Goal: Find specific page/section

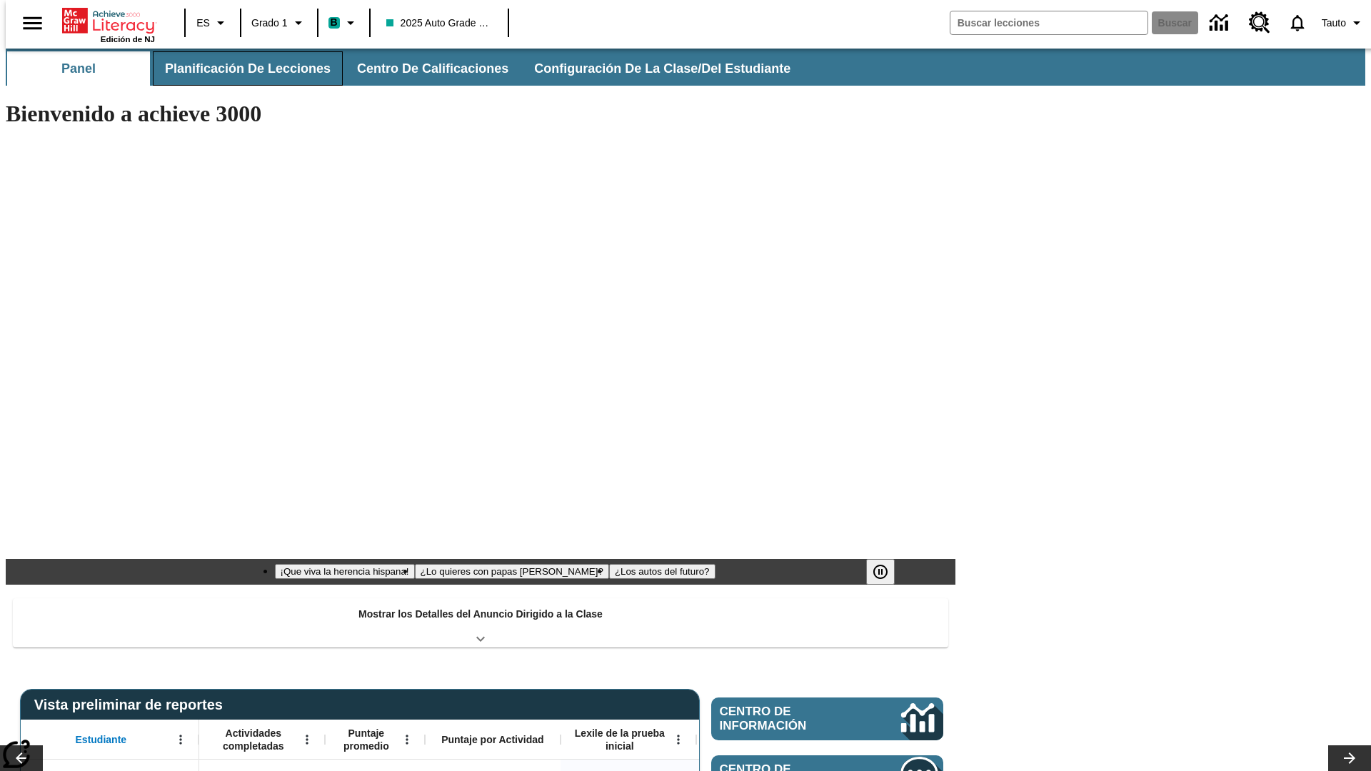
click at [239, 69] on button "Planificación de lecciones" at bounding box center [248, 68] width 190 height 34
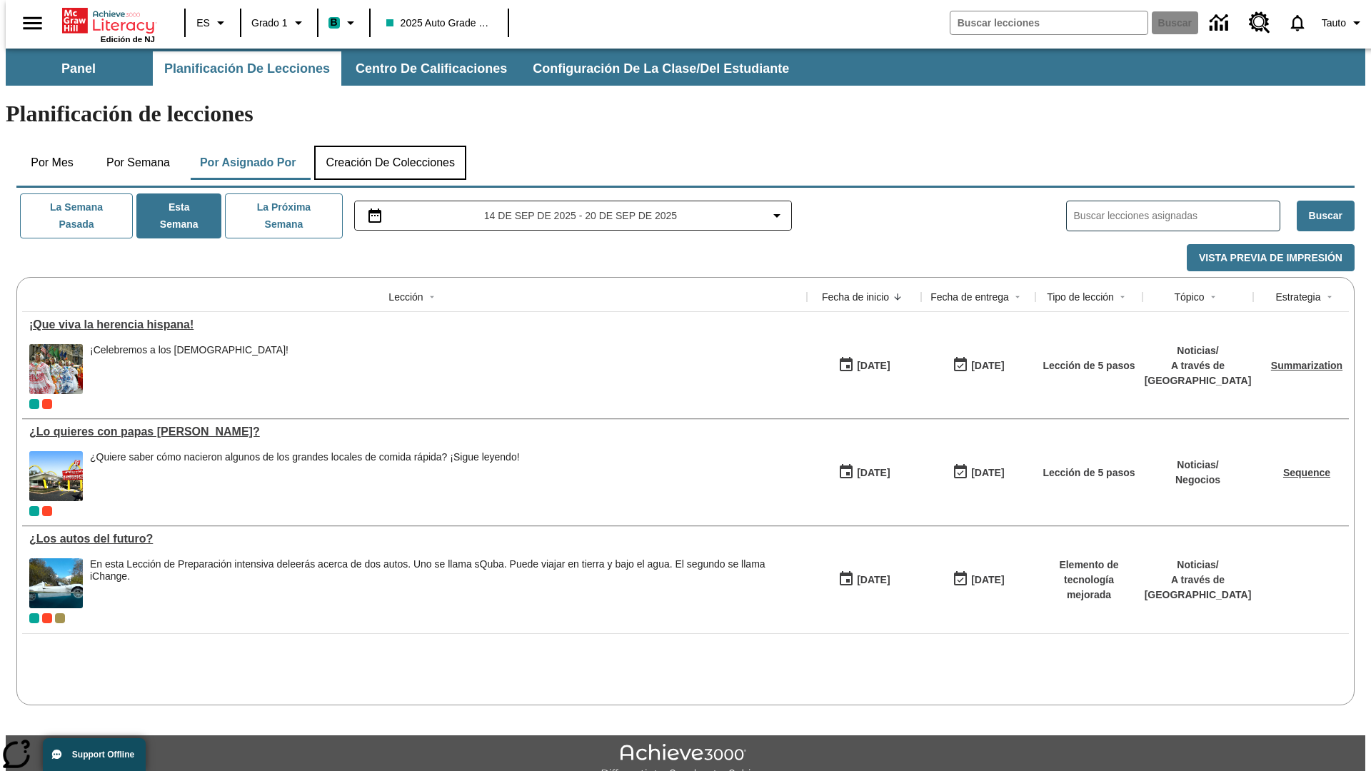
click at [390, 146] on button "Creación de colecciones" at bounding box center [390, 163] width 152 height 34
